Goal: Information Seeking & Learning: Learn about a topic

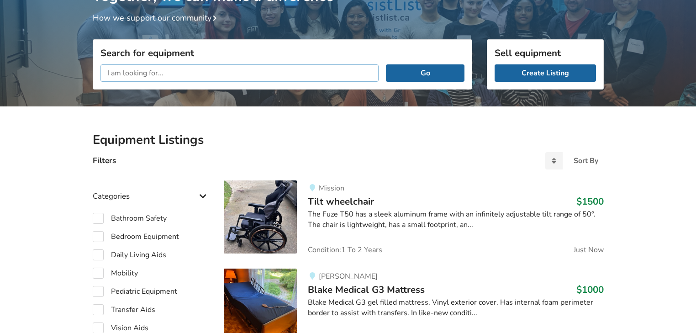
scroll to position [121, 0]
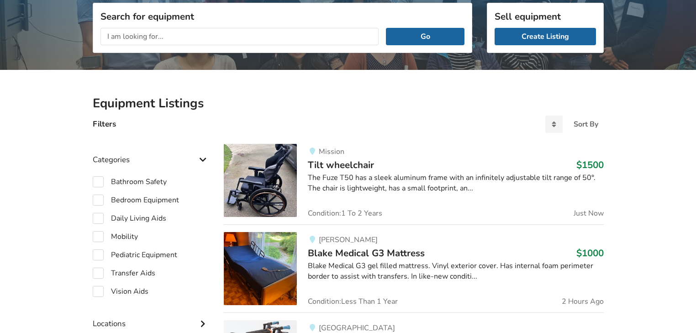
click at [383, 177] on div "The Fuze T50 has a sleek aluminum frame with an infinitely adjustable tilt rang…" at bounding box center [455, 183] width 295 height 21
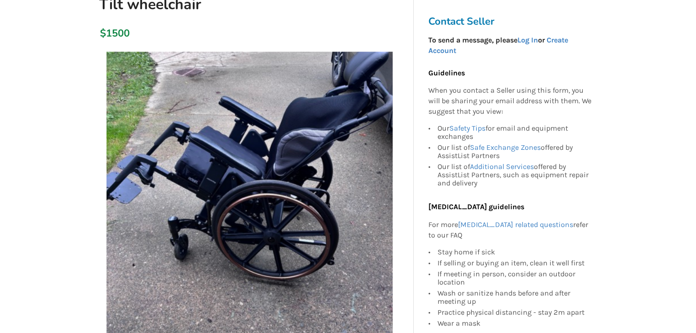
scroll to position [110, 0]
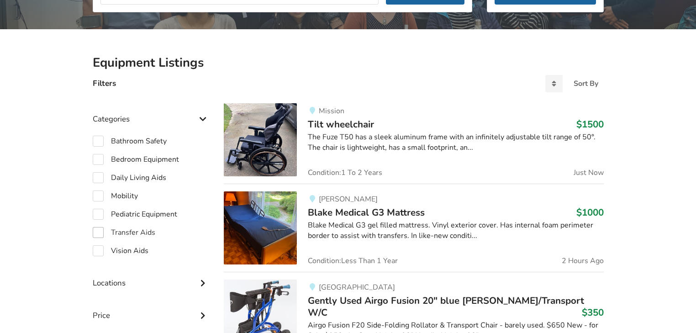
scroll to position [157, 0]
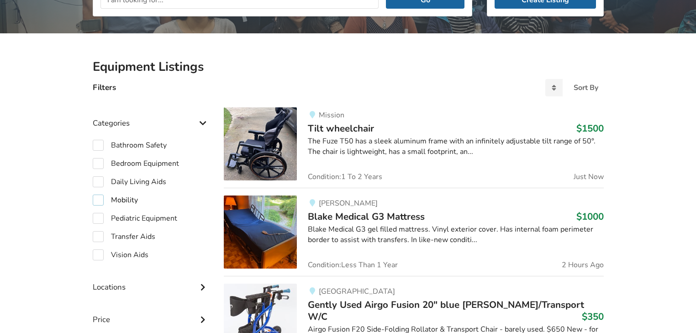
click at [97, 199] on label "Mobility" at bounding box center [115, 199] width 45 height 11
checkbox input "true"
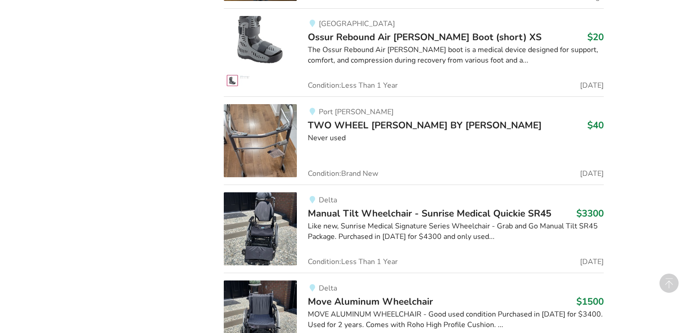
scroll to position [1253, 0]
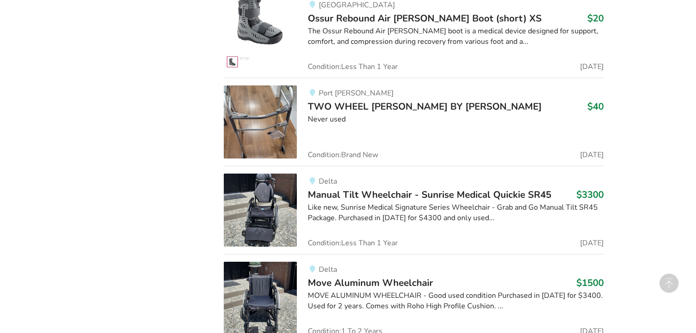
click at [457, 190] on span "Manual Tilt Wheelchair - Sunrise Medical Quickie SR45" at bounding box center [429, 194] width 243 height 13
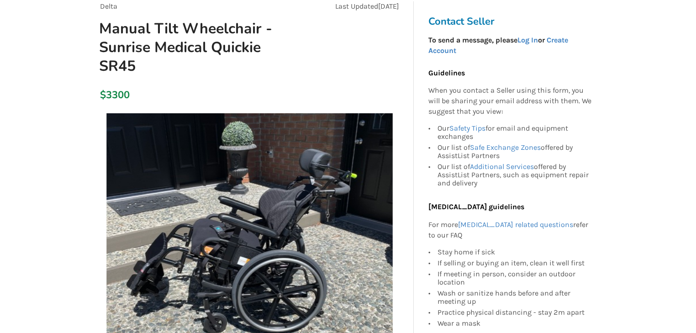
scroll to position [110, 0]
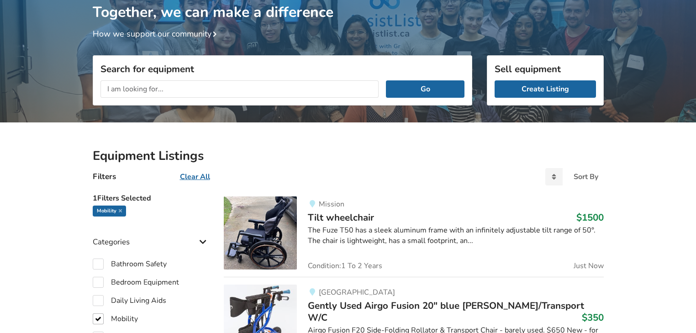
scroll to position [36, 0]
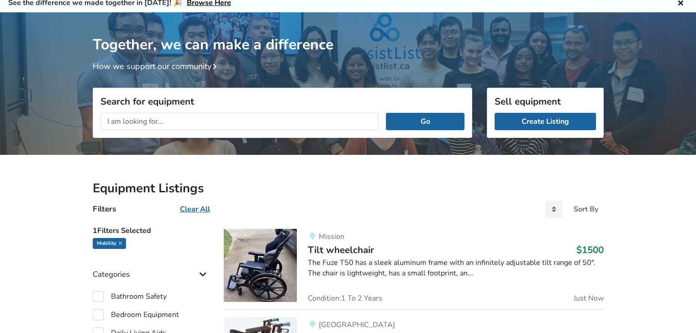
click at [203, 125] on input "text" at bounding box center [239, 121] width 278 height 17
type input "Tilt"
drag, startPoint x: 417, startPoint y: 116, endPoint x: 422, endPoint y: 115, distance: 5.0
click at [417, 116] on button "Go" at bounding box center [425, 121] width 78 height 17
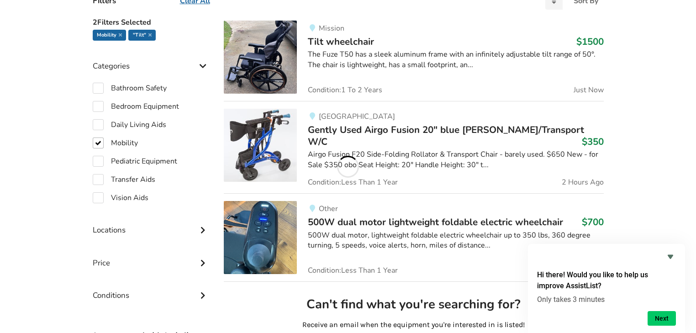
scroll to position [255, 0]
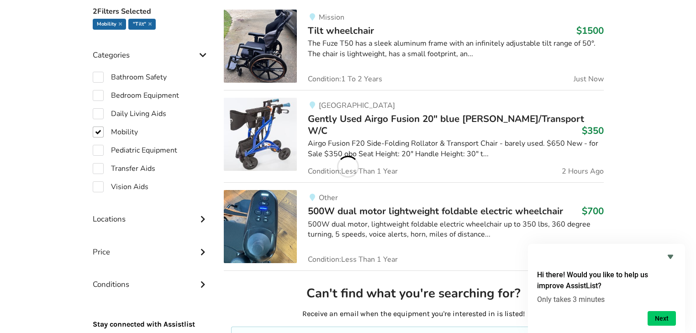
click at [205, 220] on icon at bounding box center [202, 218] width 9 height 8
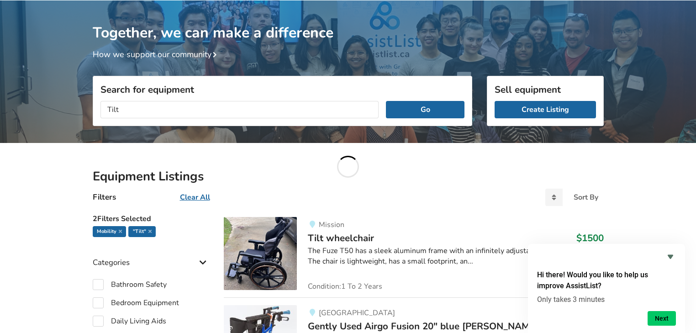
scroll to position [36, 0]
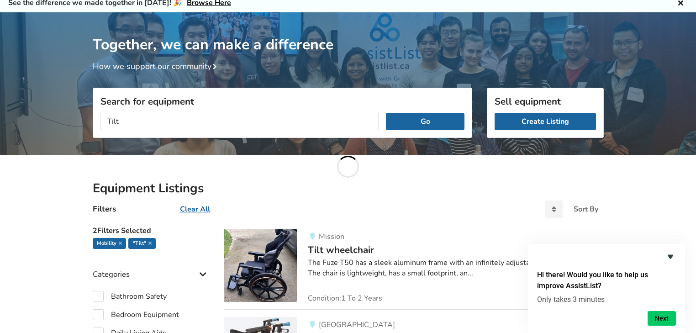
click at [671, 256] on icon "Hide survey" at bounding box center [669, 257] width 5 height 4
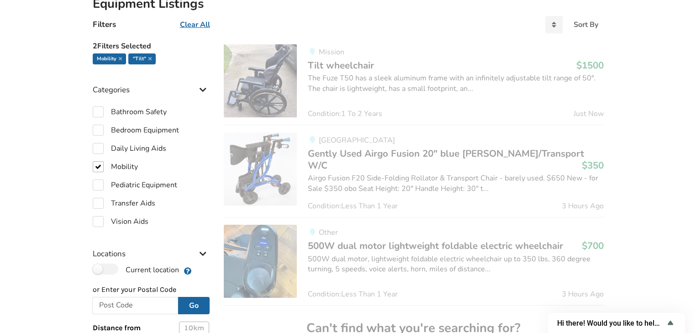
scroll to position [218, 0]
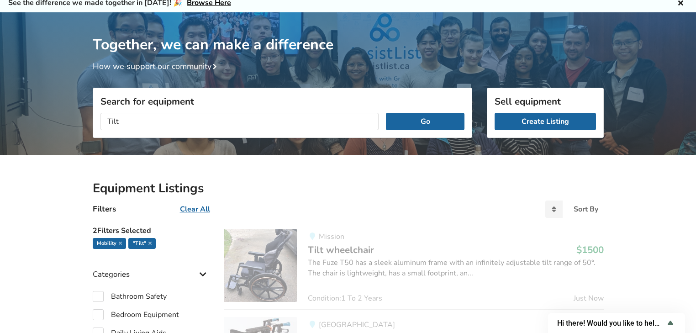
scroll to position [1787, 0]
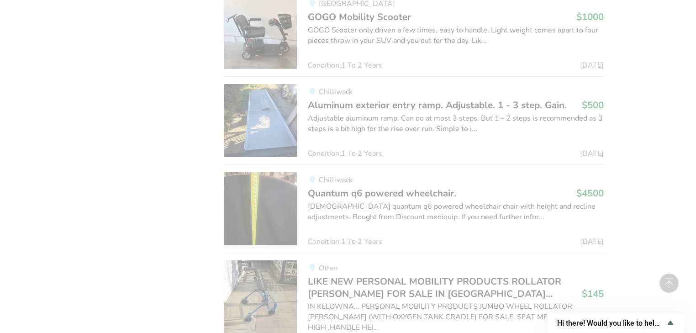
click at [381, 114] on div "Adjustable aluminum ramp. Can do at most 3 steps. But 1 - 2 steps is recommende…" at bounding box center [455, 123] width 295 height 21
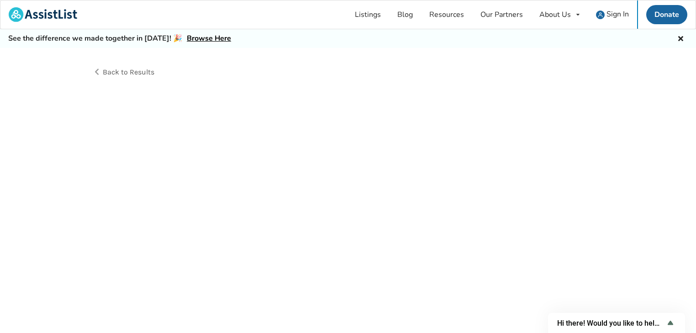
click at [381, 115] on div "Back to Results" at bounding box center [348, 200] width 696 height 305
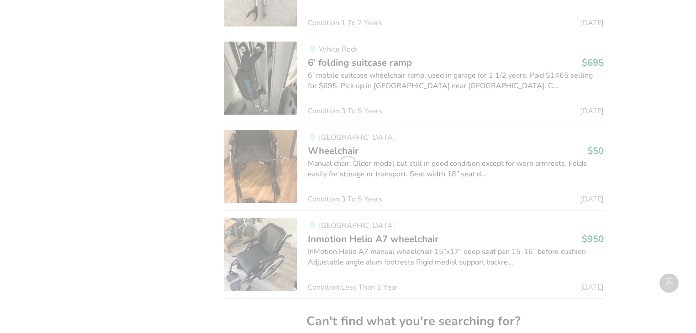
scroll to position [2225, 0]
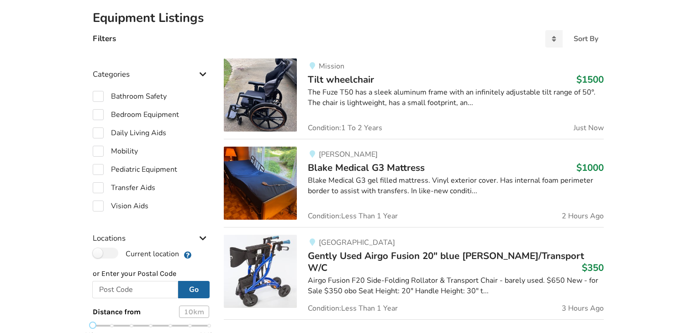
scroll to position [219, 0]
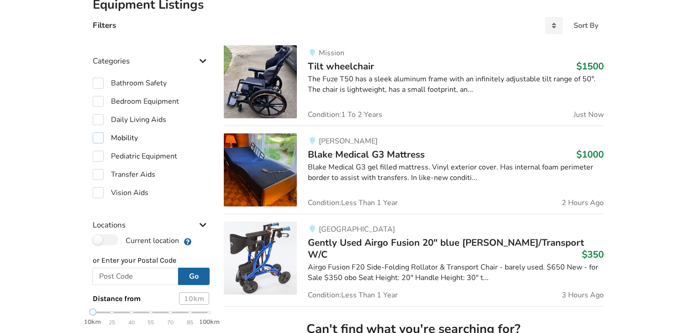
click at [96, 137] on label "Mobility" at bounding box center [115, 137] width 45 height 11
checkbox input "true"
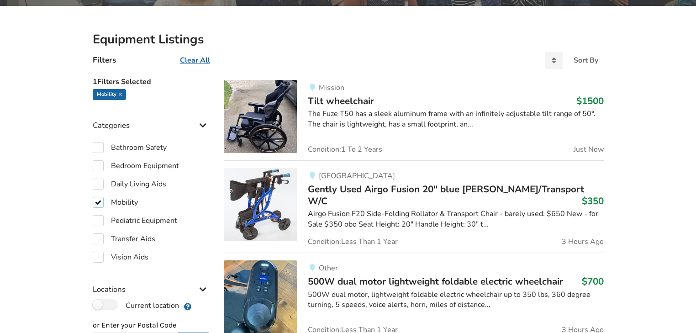
scroll to position [183, 0]
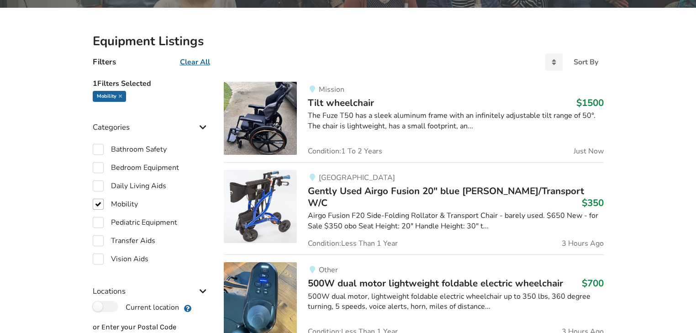
click at [401, 115] on div "The Fuze T50 has a sleek aluminum frame with an infinitely adjustable tilt rang…" at bounding box center [455, 120] width 295 height 21
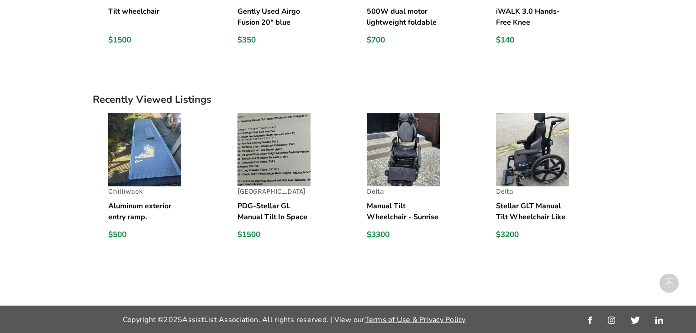
scroll to position [973, 0]
click at [391, 212] on h5 "Manual Tilt Wheelchair - Sunrise Medical Quickie SR45" at bounding box center [403, 211] width 73 height 22
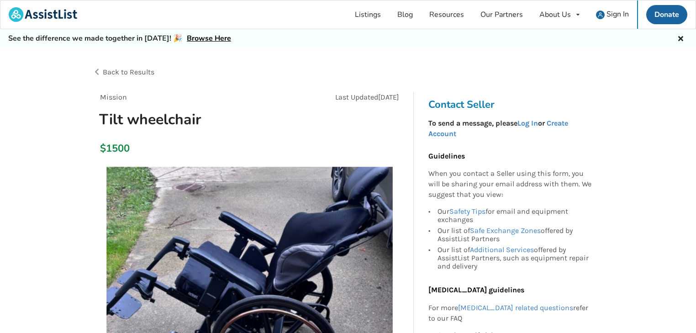
drag, startPoint x: 252, startPoint y: 42, endPoint x: 509, endPoint y: 154, distance: 281.3
click at [509, 154] on p "Guidelines" at bounding box center [509, 156] width 163 height 10
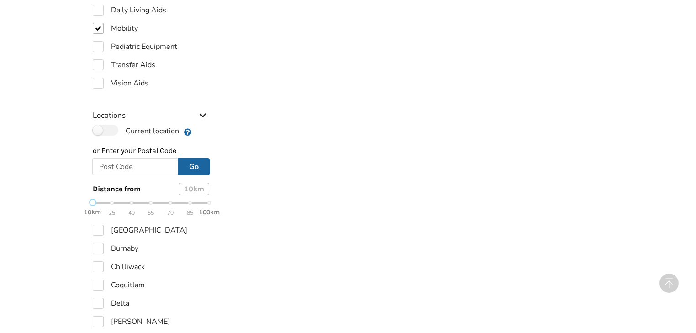
checkbox input "true"
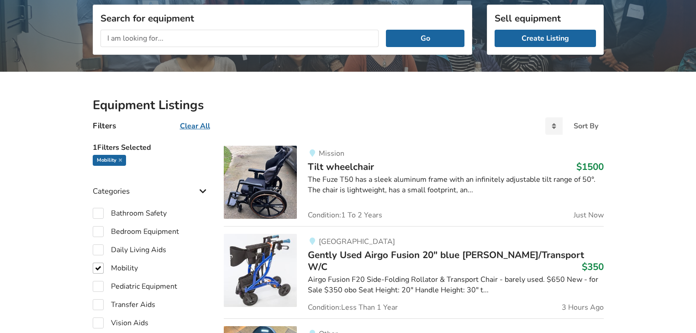
scroll to position [53, 0]
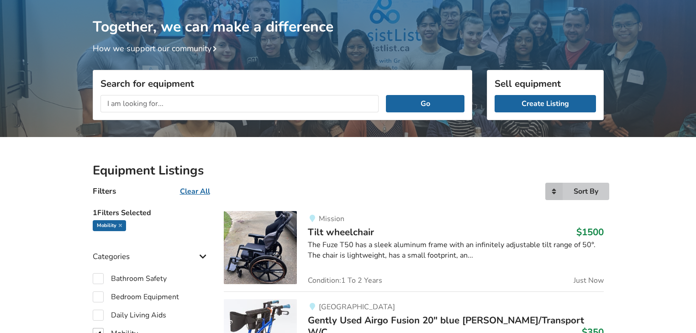
click at [585, 189] on div "Sort By" at bounding box center [585, 191] width 25 height 7
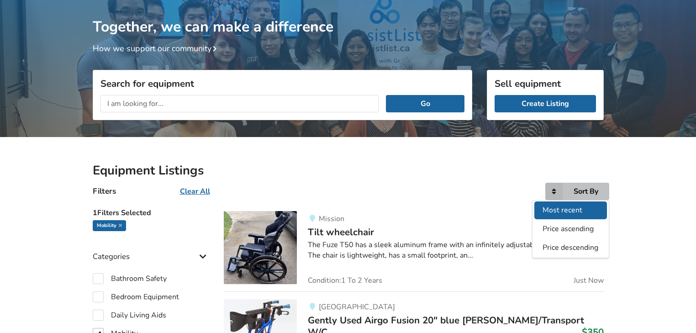
click at [577, 207] on span "Most recent" at bounding box center [562, 210] width 40 height 10
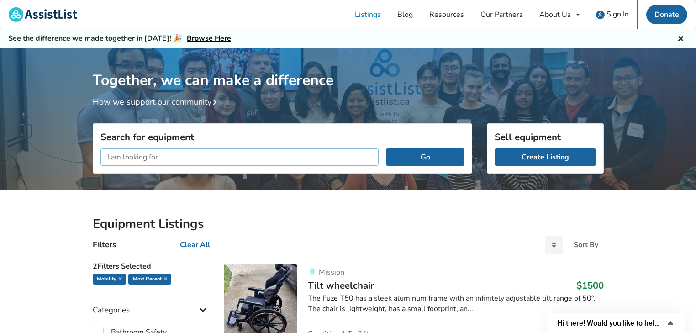
click at [194, 150] on input "text" at bounding box center [239, 156] width 278 height 17
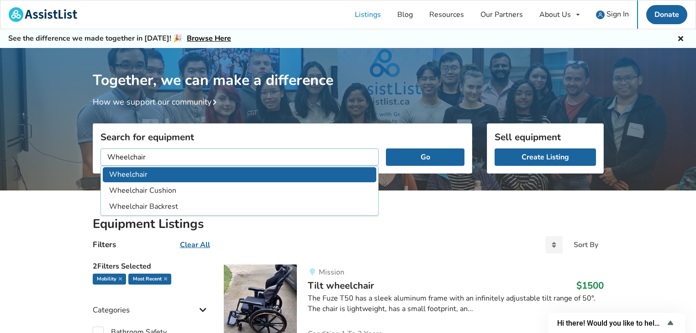
type input "Wheelchair"
click at [143, 172] on li "Wheelchair" at bounding box center [240, 174] width 274 height 15
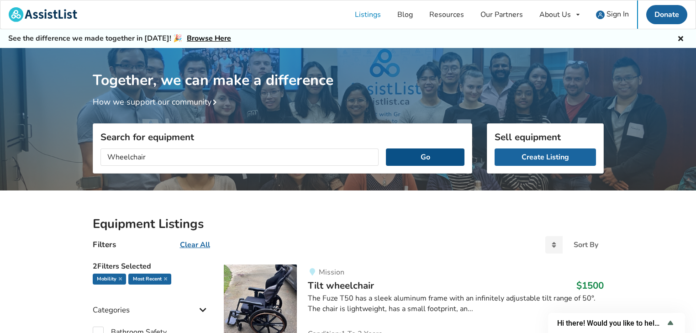
click at [411, 156] on button "Go" at bounding box center [425, 156] width 78 height 17
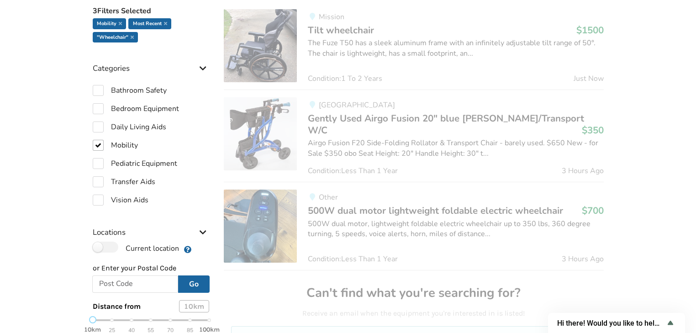
scroll to position [256, 0]
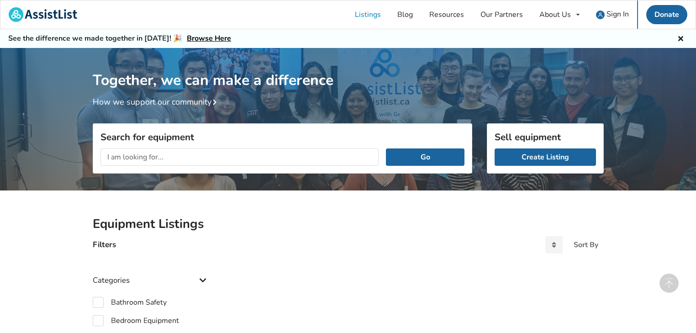
checkbox input "true"
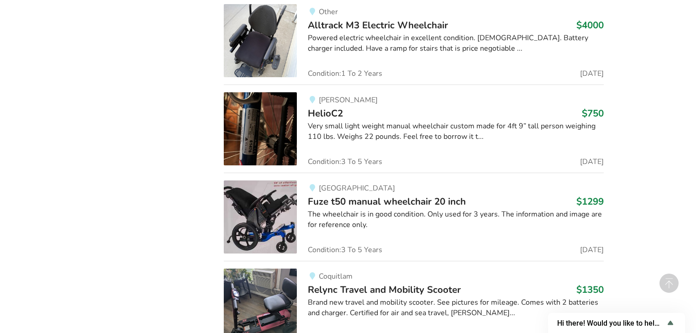
scroll to position [3047, 0]
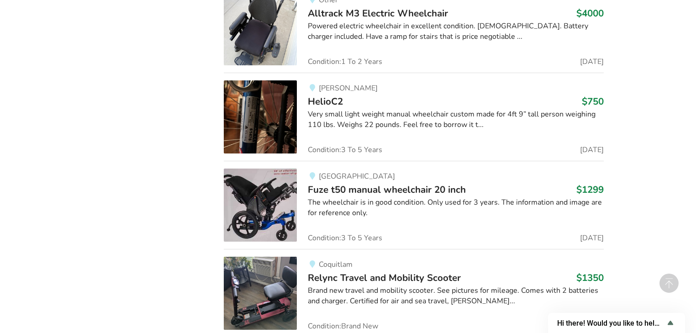
click at [435, 183] on span "Fuze t50 manual wheelchair 20 inch" at bounding box center [387, 189] width 158 height 13
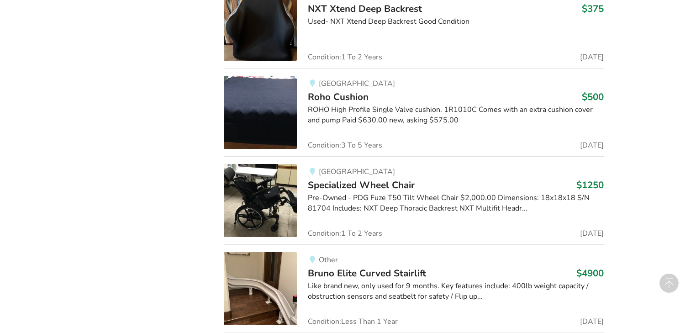
scroll to position [4142, 0]
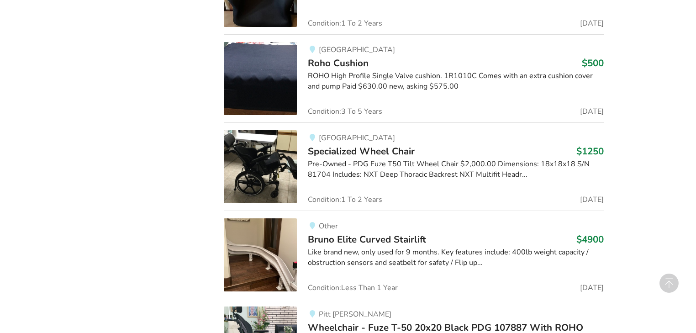
click at [380, 145] on span "Specialized Wheel Chair" at bounding box center [361, 151] width 107 height 13
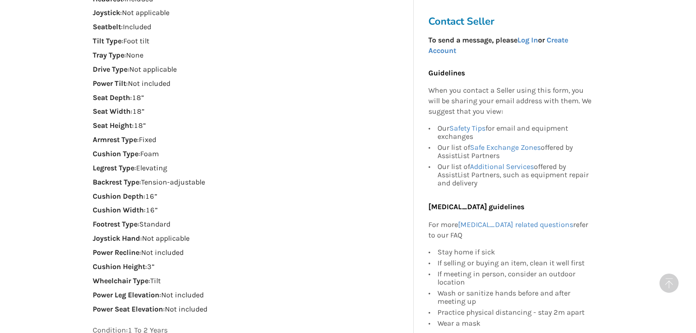
scroll to position [694, 0]
